Goal: Obtain resource: Obtain resource

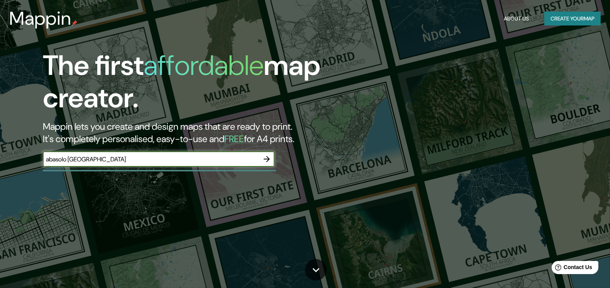
type input "abasolo [GEOGRAPHIC_DATA]"
click at [268, 159] on icon "button" at bounding box center [267, 159] width 6 height 6
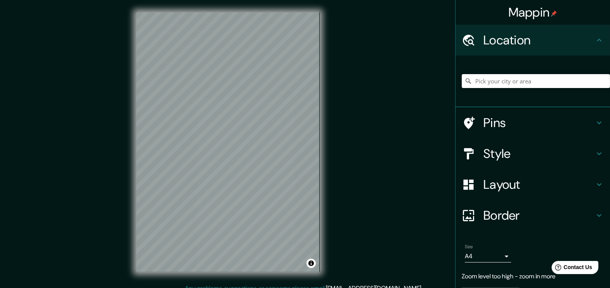
scroll to position [8, 0]
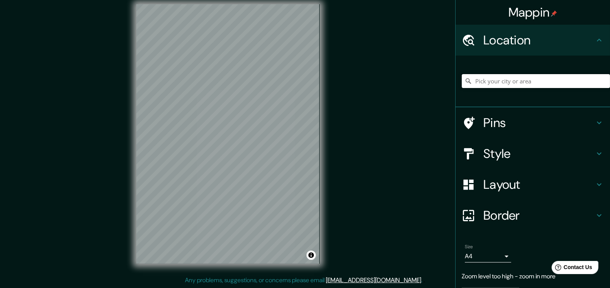
click at [523, 80] on input "Pick your city or area" at bounding box center [536, 81] width 148 height 14
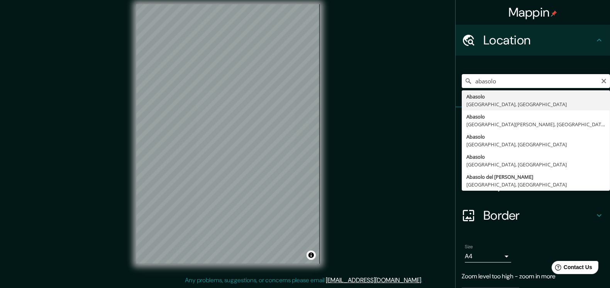
type input "[GEOGRAPHIC_DATA], [GEOGRAPHIC_DATA], [GEOGRAPHIC_DATA]"
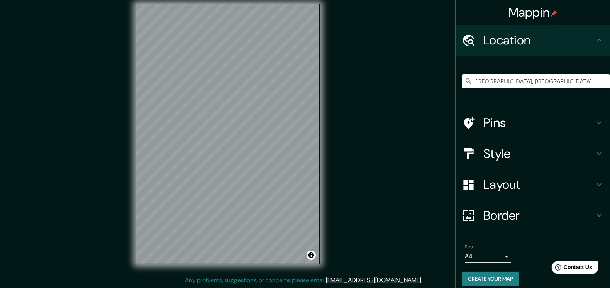
click at [477, 254] on body "Mappin Location [GEOGRAPHIC_DATA], [GEOGRAPHIC_DATA], [GEOGRAPHIC_DATA] Pins St…" at bounding box center [305, 136] width 610 height 288
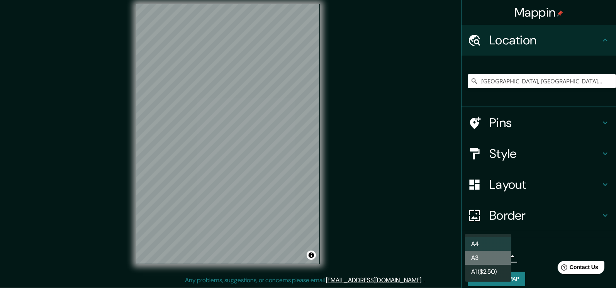
click at [473, 254] on li "A3" at bounding box center [488, 258] width 46 height 14
click at [459, 258] on body "Mappin Location [GEOGRAPHIC_DATA], [GEOGRAPHIC_DATA], [GEOGRAPHIC_DATA] Pins St…" at bounding box center [308, 136] width 616 height 288
click at [484, 247] on li "A4" at bounding box center [488, 244] width 46 height 14
type input "single"
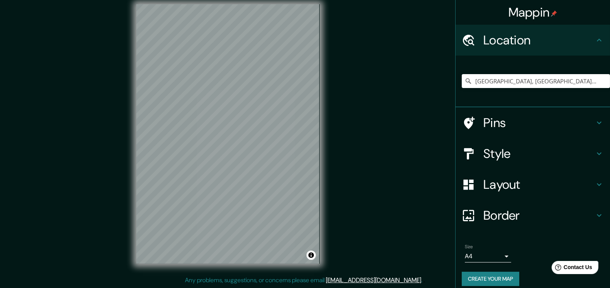
click at [555, 38] on h4 "Location" at bounding box center [539, 39] width 111 height 15
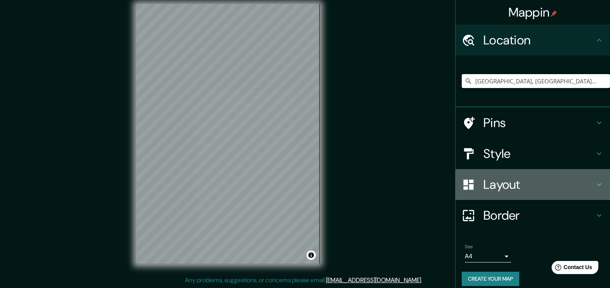
click at [502, 185] on h4 "Layout" at bounding box center [539, 184] width 111 height 15
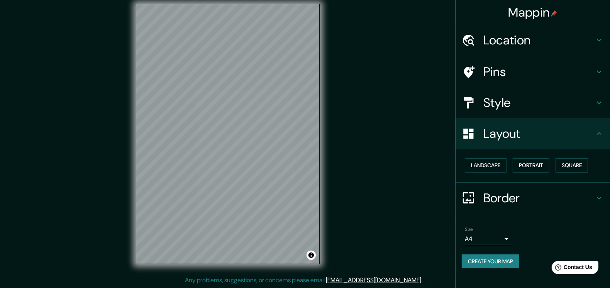
click at [496, 139] on h4 "Layout" at bounding box center [539, 133] width 111 height 15
click at [502, 101] on h4 "Style" at bounding box center [539, 102] width 111 height 15
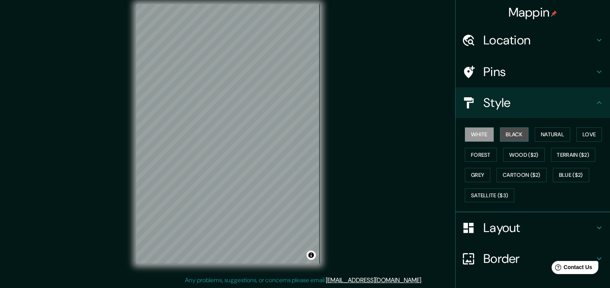
click at [506, 129] on button "Black" at bounding box center [514, 134] width 29 height 14
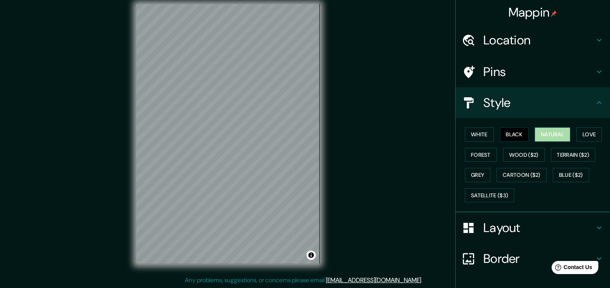
click at [549, 130] on button "Natural" at bounding box center [553, 134] width 36 height 14
click at [586, 133] on button "Love" at bounding box center [589, 134] width 25 height 14
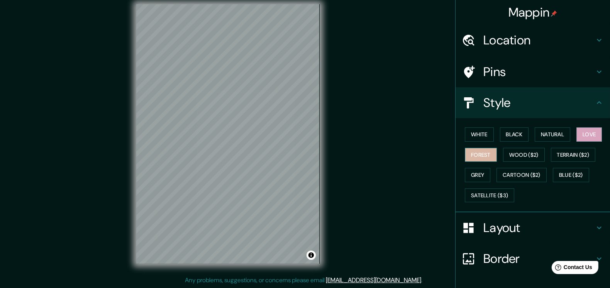
click at [465, 153] on button "Forest" at bounding box center [481, 155] width 32 height 14
click at [538, 155] on button "Wood ($2)" at bounding box center [524, 155] width 42 height 14
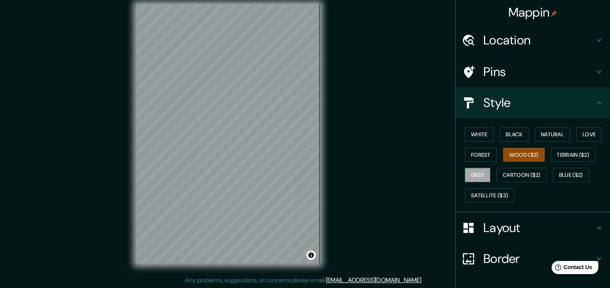
click at [479, 179] on button "Grey" at bounding box center [477, 175] width 25 height 14
click at [479, 139] on button "White" at bounding box center [479, 134] width 29 height 14
click at [322, 85] on div "© Mapbox © OpenStreetMap Improve this map" at bounding box center [228, 134] width 208 height 284
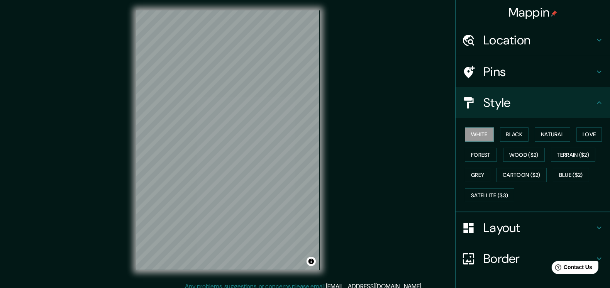
scroll to position [0, 0]
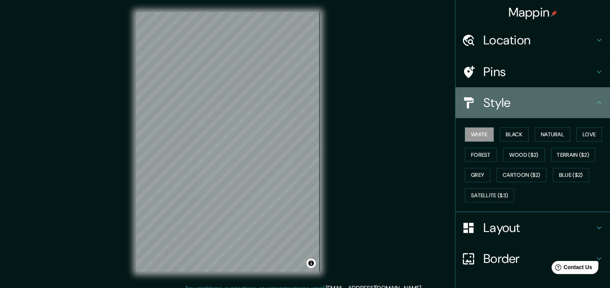
drag, startPoint x: 524, startPoint y: 98, endPoint x: 502, endPoint y: 98, distance: 21.6
click at [524, 98] on h4 "Style" at bounding box center [539, 102] width 111 height 15
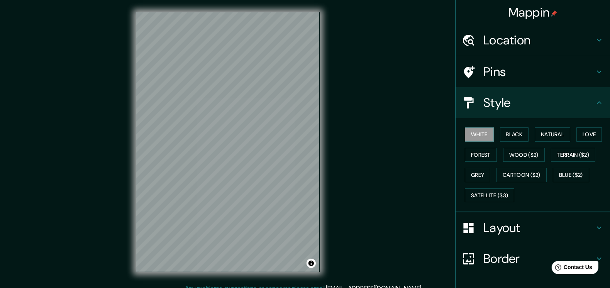
click at [536, 107] on h4 "Style" at bounding box center [539, 102] width 111 height 15
click at [595, 100] on icon at bounding box center [599, 102] width 9 height 9
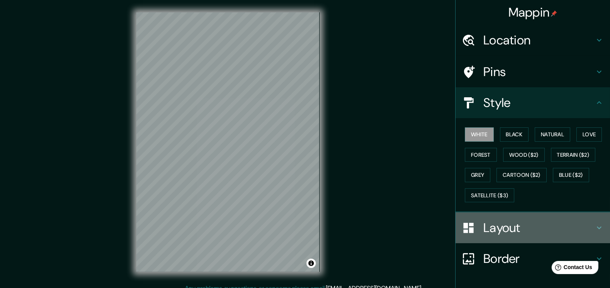
click at [473, 222] on div at bounding box center [473, 228] width 22 height 14
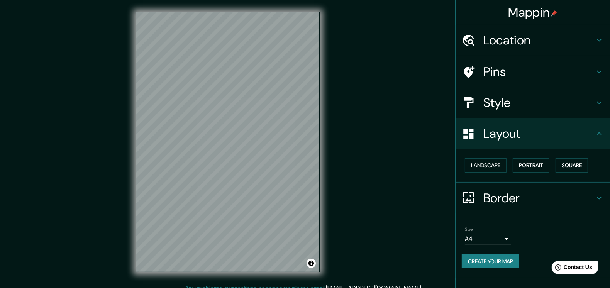
click at [548, 38] on h4 "Location" at bounding box center [539, 39] width 111 height 15
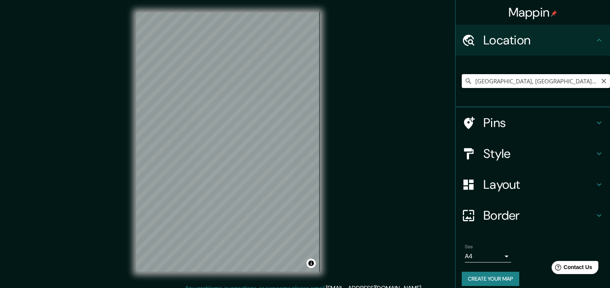
click at [513, 80] on input "[GEOGRAPHIC_DATA], [GEOGRAPHIC_DATA], [GEOGRAPHIC_DATA]" at bounding box center [536, 81] width 148 height 14
drag, startPoint x: 570, startPoint y: 81, endPoint x: 322, endPoint y: 101, distance: 248.3
click at [320, 101] on div "Mappin Location [GEOGRAPHIC_DATA], [GEOGRAPHIC_DATA], [GEOGRAPHIC_DATA] Pins St…" at bounding box center [305, 148] width 610 height 296
type input "[GEOGRAPHIC_DATA], [GEOGRAPHIC_DATA][PERSON_NAME][PERSON_NAME], [GEOGRAPHIC_DAT…"
click at [490, 280] on button "Create your map" at bounding box center [491, 279] width 58 height 14
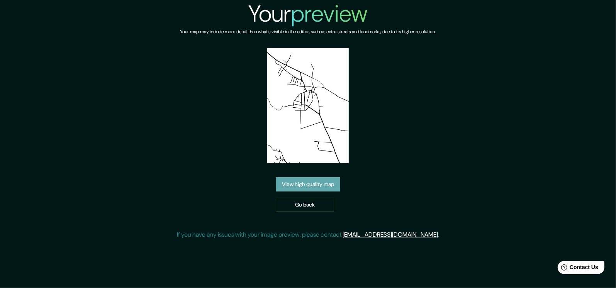
click at [331, 183] on link "View high quality map" at bounding box center [308, 184] width 65 height 14
